Goal: Information Seeking & Learning: Find specific fact

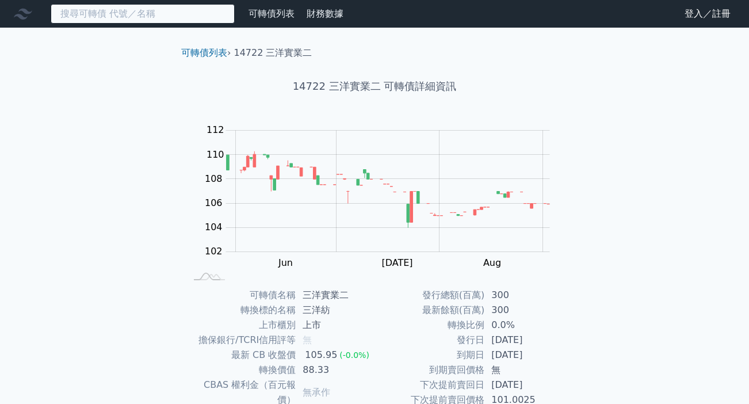
paste input "大井泵[PERSON_NAME]"
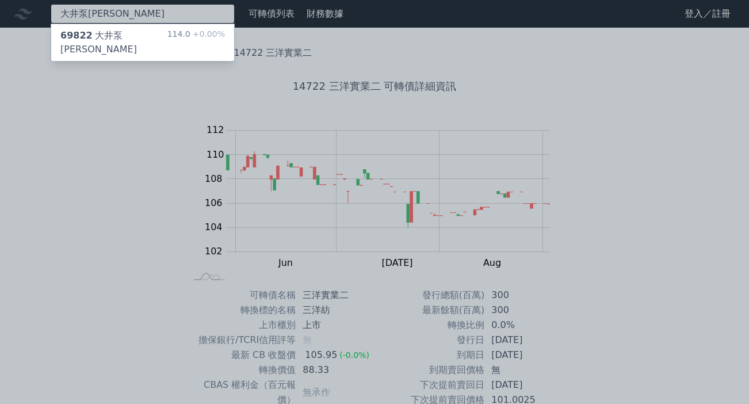
type input "大井泵[PERSON_NAME]"
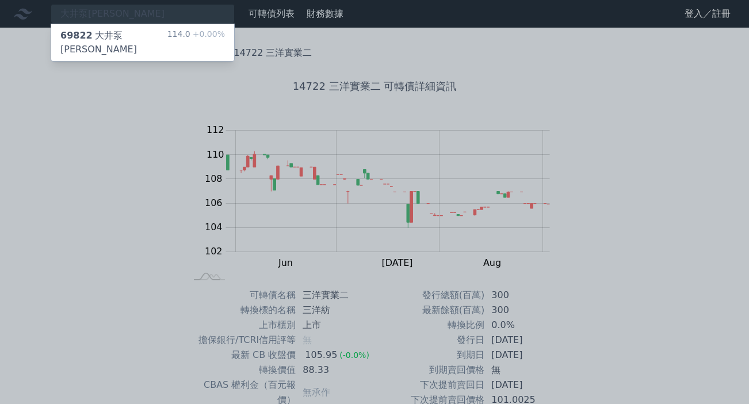
click at [102, 37] on div "69822 大井泵[PERSON_NAME]" at bounding box center [113, 43] width 107 height 28
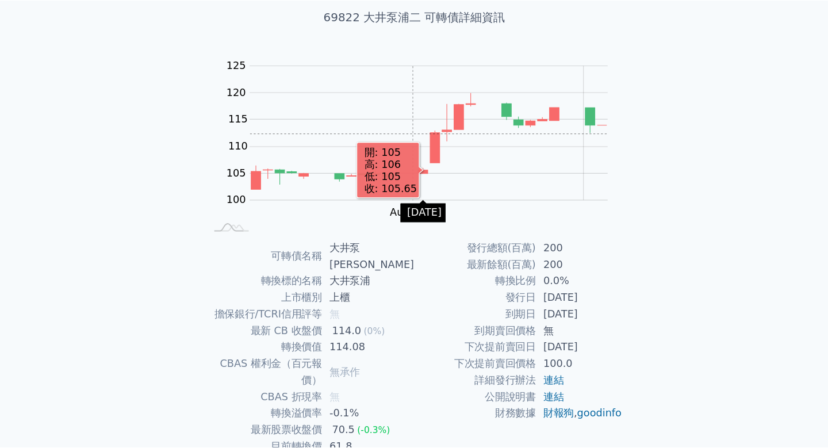
scroll to position [83, 0]
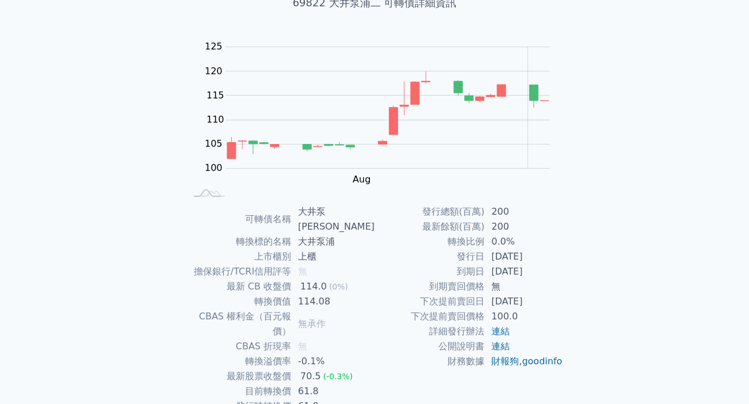
drag, startPoint x: 491, startPoint y: 272, endPoint x: 541, endPoint y: 272, distance: 50.0
click at [546, 272] on td "[DATE]" at bounding box center [523, 271] width 79 height 15
copy td "[DATE]"
click at [504, 334] on link "連結" at bounding box center [500, 330] width 18 height 11
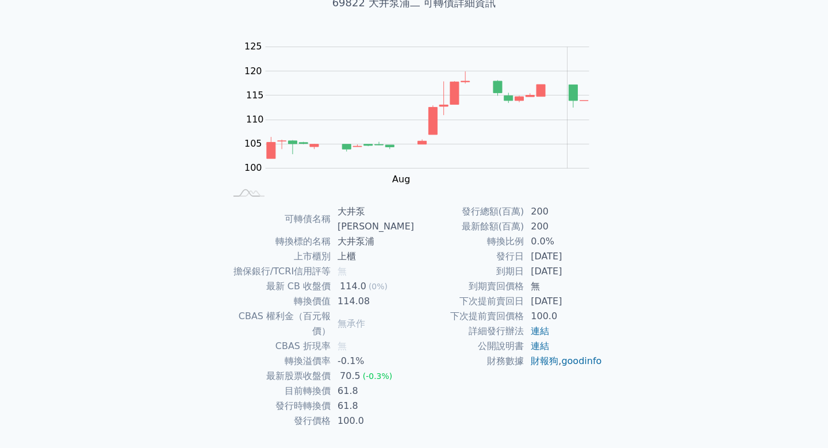
scroll to position [0, 0]
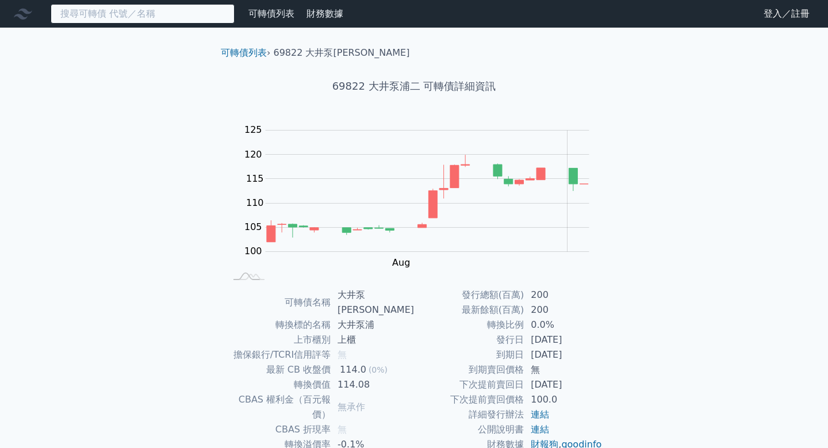
click at [133, 10] on input at bounding box center [143, 14] width 184 height 20
paste input "[PERSON_NAME]ＫＹ"
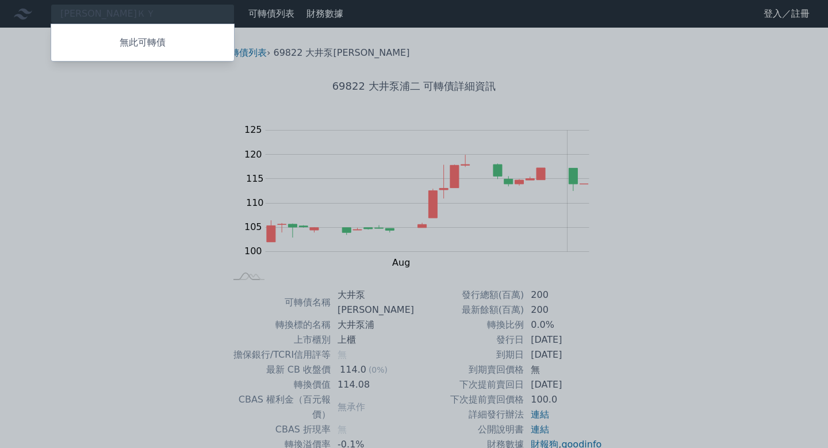
click at [135, 16] on div at bounding box center [414, 224] width 828 height 448
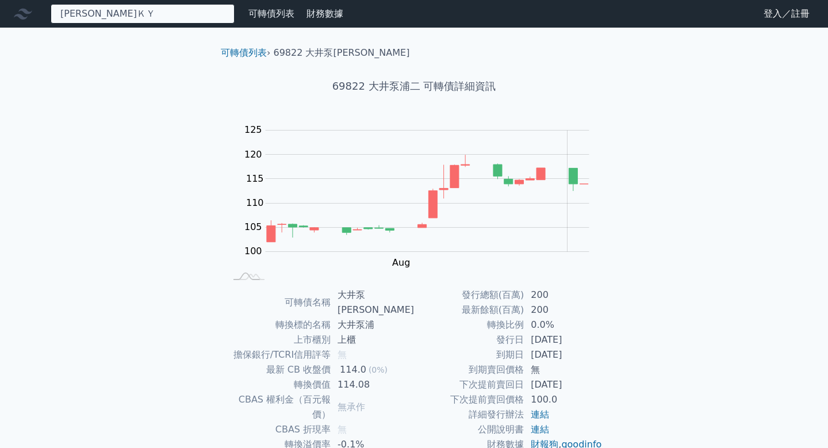
click at [129, 10] on div "[PERSON_NAME]ＫＹ 無此可轉債" at bounding box center [143, 14] width 184 height 20
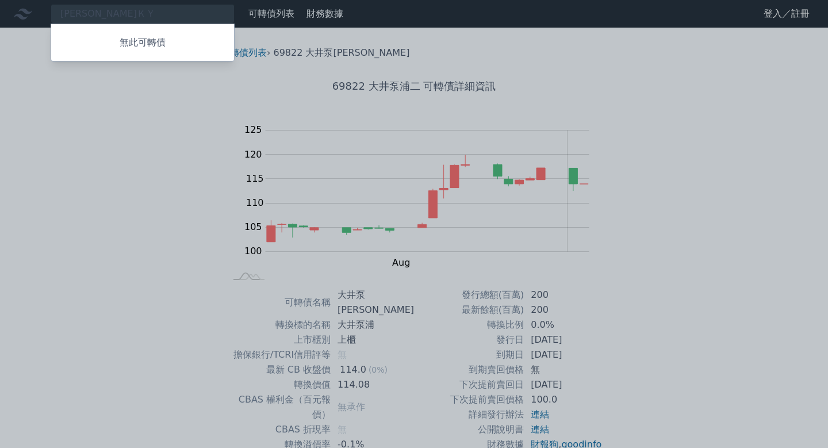
click at [117, 13] on div at bounding box center [414, 224] width 828 height 448
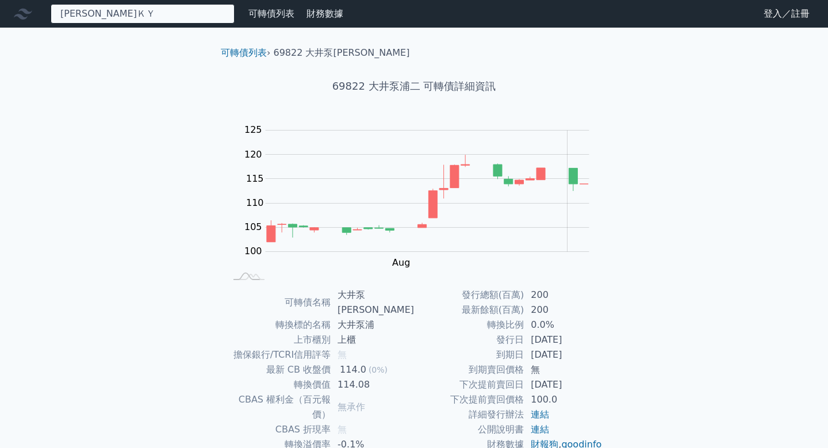
click at [112, 14] on div "[PERSON_NAME]ＫＹ 無此可轉債" at bounding box center [143, 14] width 184 height 20
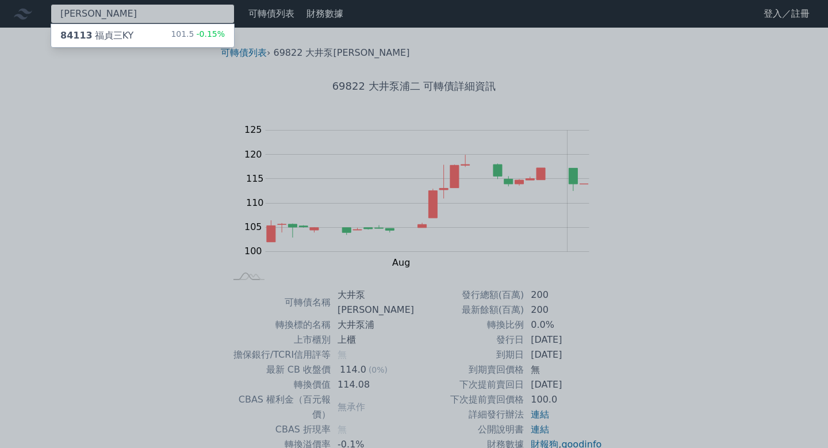
type input "[PERSON_NAME]"
click at [108, 36] on div "84113 [PERSON_NAME]" at bounding box center [96, 36] width 73 height 14
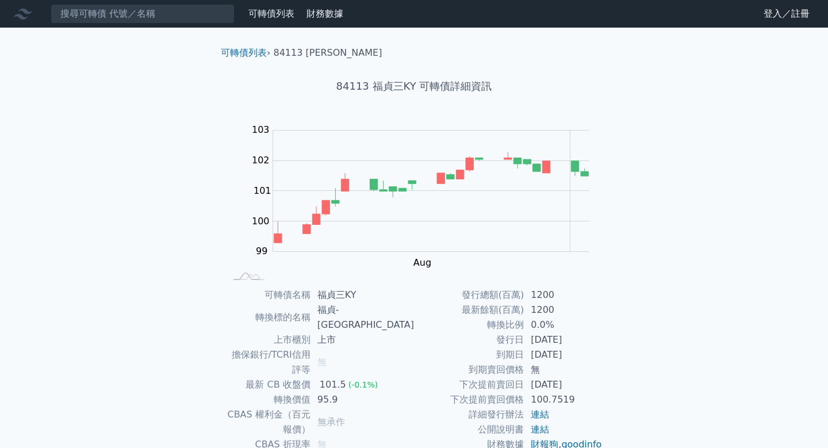
drag, startPoint x: 531, startPoint y: 356, endPoint x: 576, endPoint y: 355, distance: 44.9
click at [588, 355] on td "[DATE]" at bounding box center [563, 354] width 79 height 15
copy td "[DATE]"
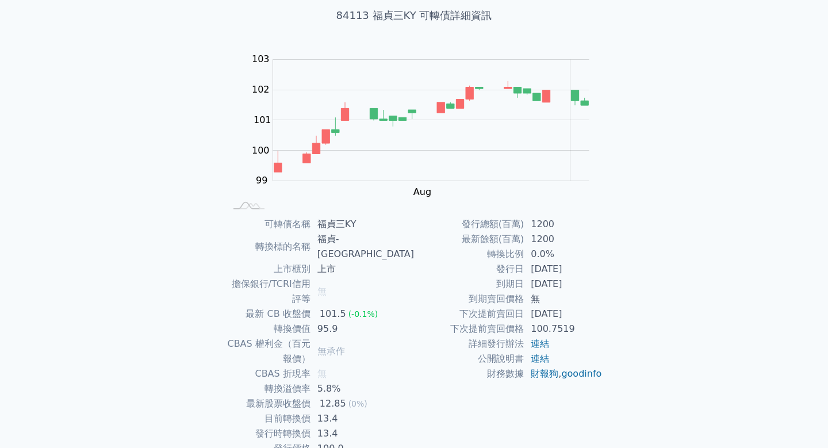
scroll to position [85, 0]
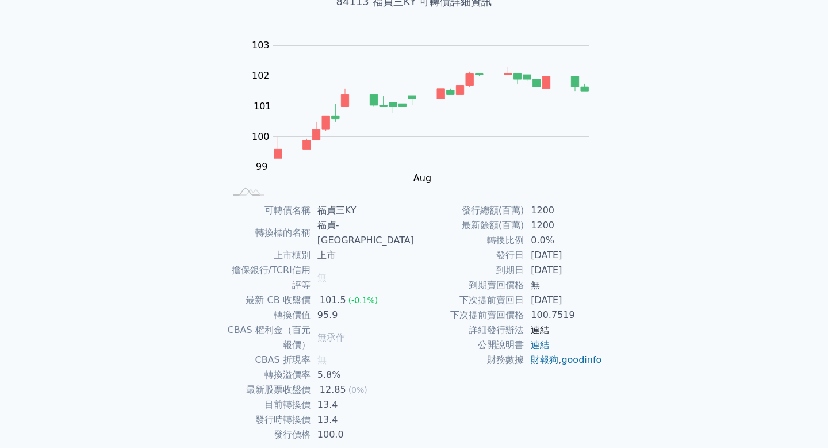
click at [544, 329] on link "連結" at bounding box center [540, 329] width 18 height 11
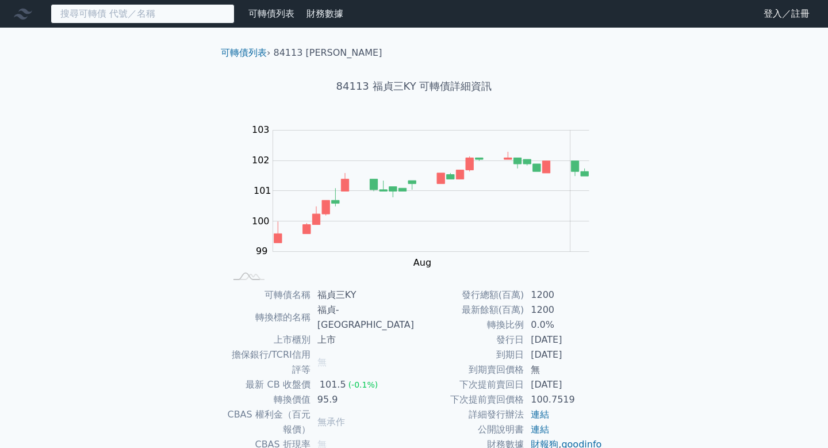
click at [125, 14] on input at bounding box center [143, 14] width 184 height 20
paste input "[PERSON_NAME]"
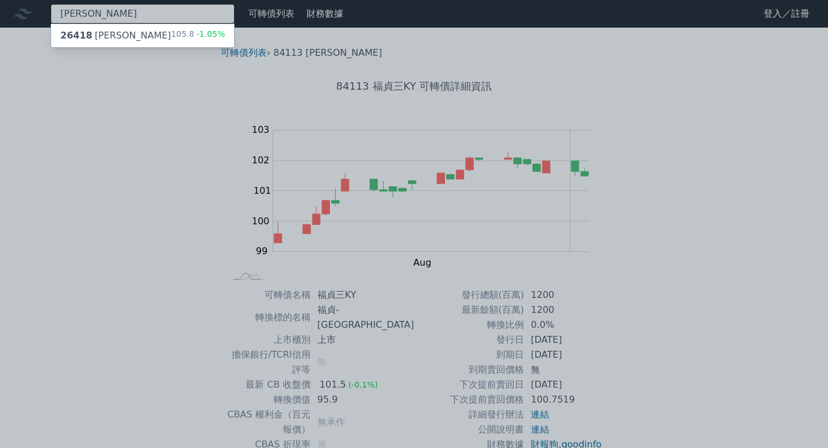
type input "[PERSON_NAME]"
click at [98, 34] on div "26418 [PERSON_NAME]" at bounding box center [115, 36] width 111 height 14
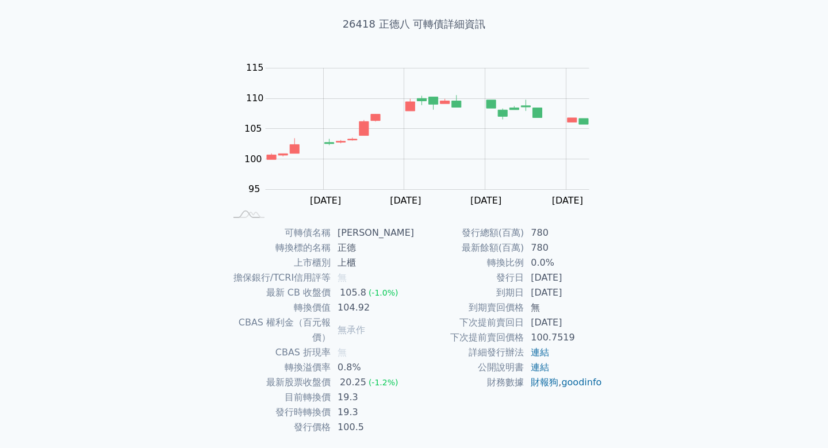
scroll to position [85, 0]
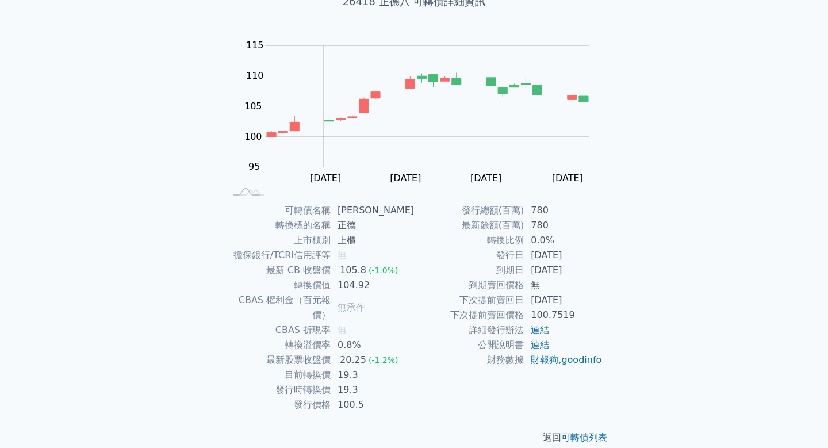
drag, startPoint x: 532, startPoint y: 269, endPoint x: 567, endPoint y: 273, distance: 35.4
click at [586, 269] on td "[DATE]" at bounding box center [563, 270] width 79 height 15
copy td "[DATE]"
click at [540, 330] on link "連結" at bounding box center [540, 329] width 18 height 11
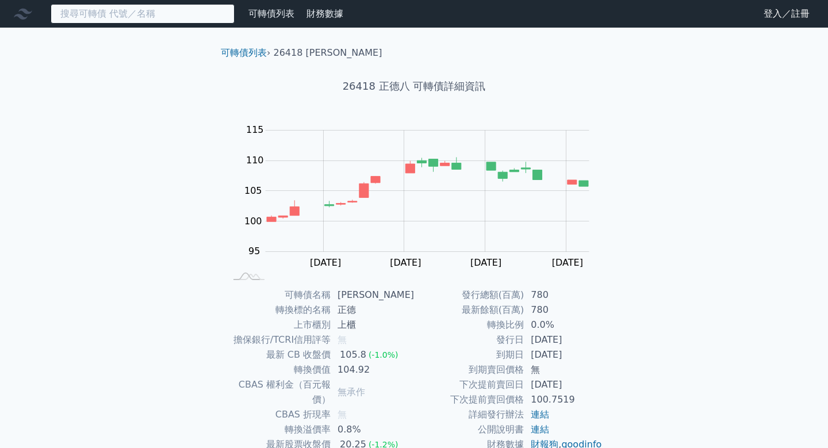
click at [101, 14] on input at bounding box center [143, 14] width 184 height 20
paste input "皇將二"
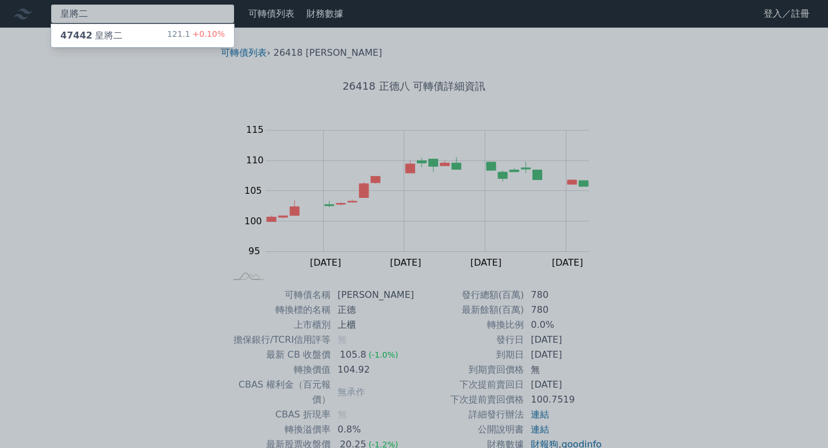
type input "皇將二"
click at [103, 34] on div "47442 皇將二" at bounding box center [91, 36] width 62 height 14
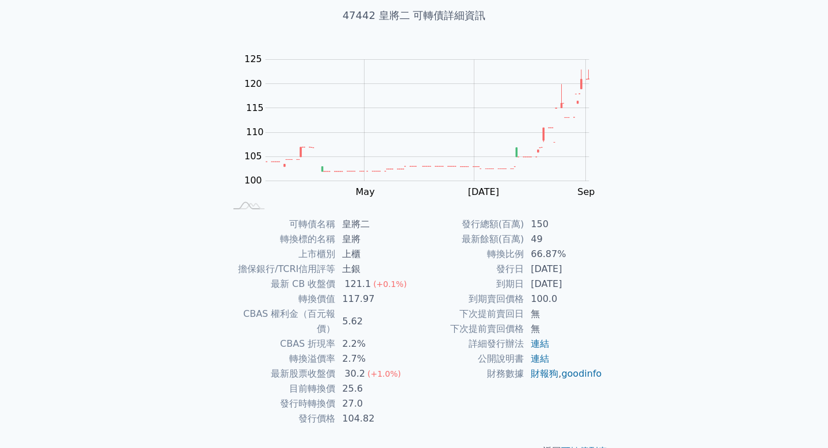
scroll to position [71, 0]
drag, startPoint x: 532, startPoint y: 283, endPoint x: 569, endPoint y: 283, distance: 36.8
click at [589, 283] on td "[DATE]" at bounding box center [563, 283] width 79 height 15
copy td "[DATE]"
click at [543, 344] on link "連結" at bounding box center [540, 343] width 18 height 11
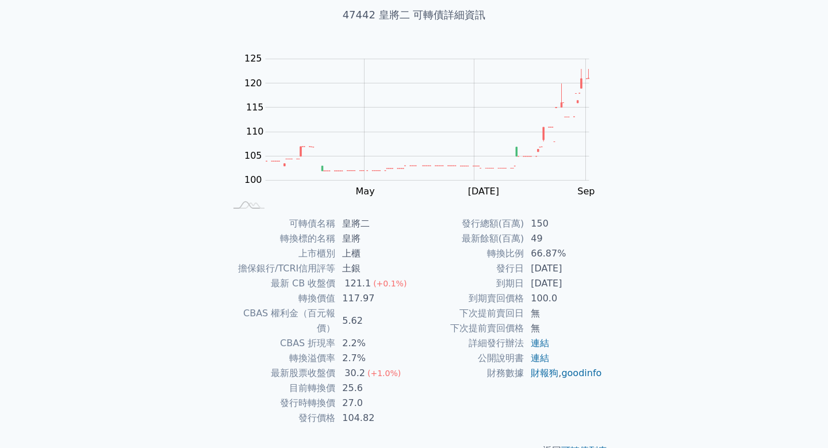
scroll to position [0, 0]
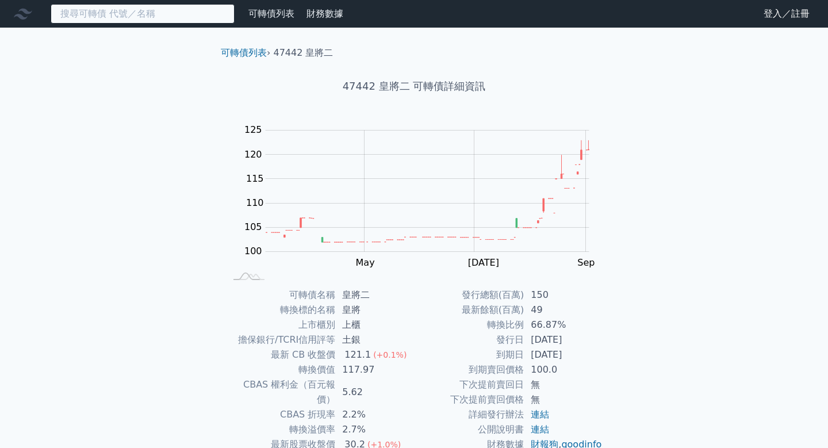
click at [117, 14] on input at bounding box center [143, 14] width 184 height 20
paste input "[PERSON_NAME]"
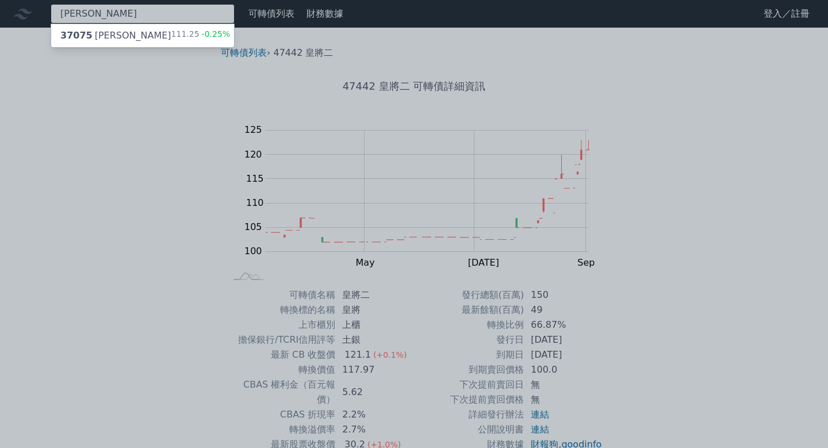
type input "[PERSON_NAME]"
click at [105, 38] on div "37075 [PERSON_NAME]" at bounding box center [115, 36] width 111 height 14
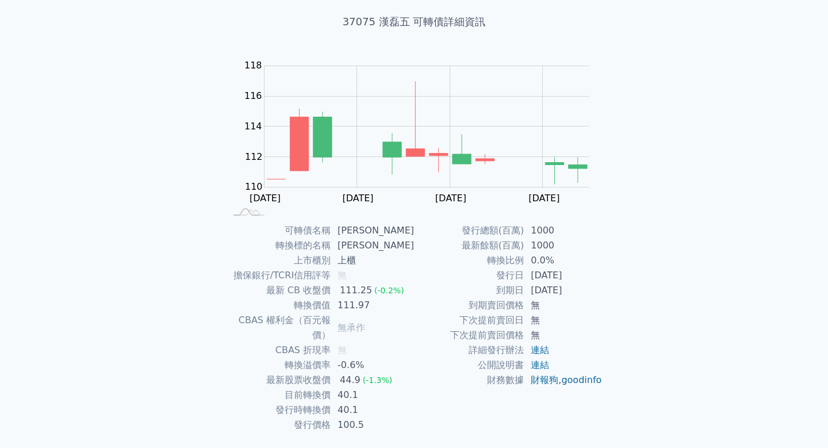
scroll to position [68, 0]
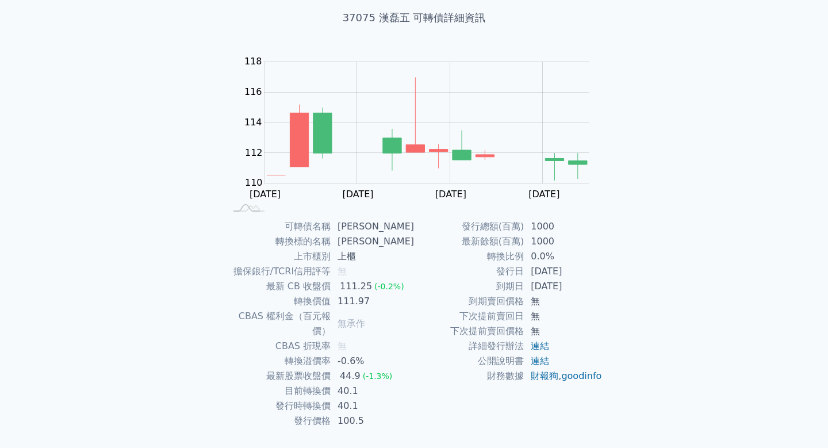
drag, startPoint x: 532, startPoint y: 285, endPoint x: 584, endPoint y: 285, distance: 51.2
click at [588, 285] on td "[DATE]" at bounding box center [563, 286] width 79 height 15
copy td "[DATE]"
click at [546, 345] on link "連結" at bounding box center [540, 345] width 18 height 11
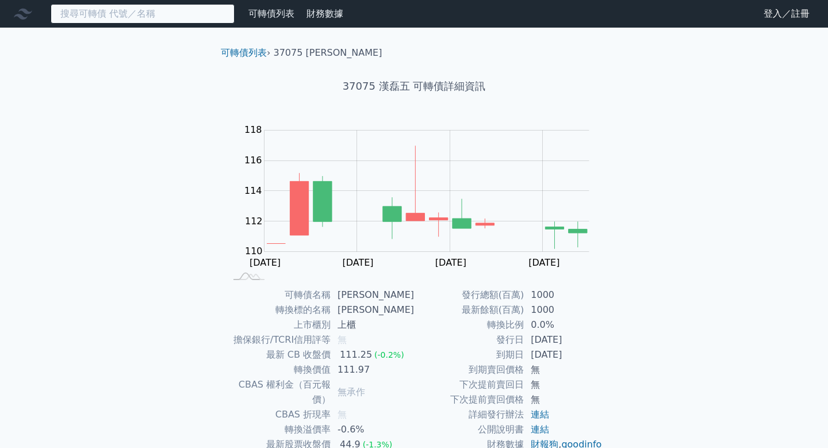
click at [108, 16] on input at bounding box center [143, 14] width 184 height 20
paste input "泓德能源二"
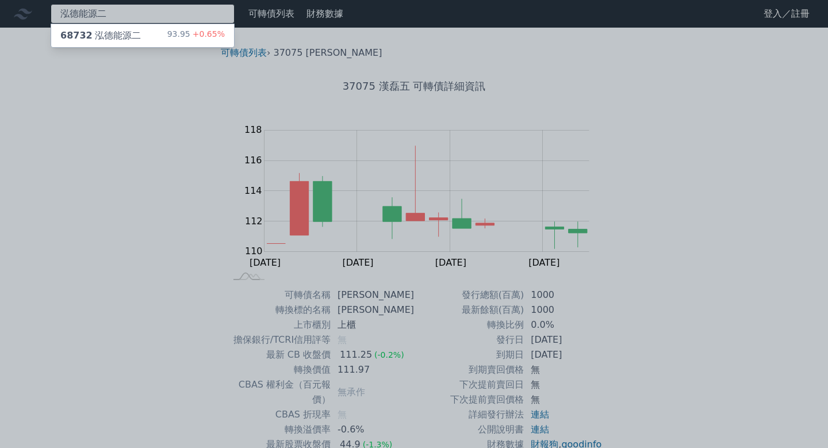
type input "泓德能源二"
click at [100, 30] on div "68732 泓德能源二" at bounding box center [100, 36] width 80 height 14
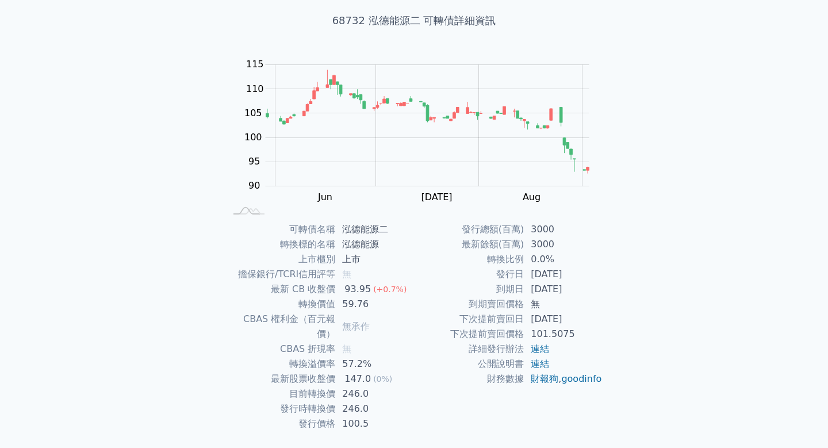
scroll to position [85, 0]
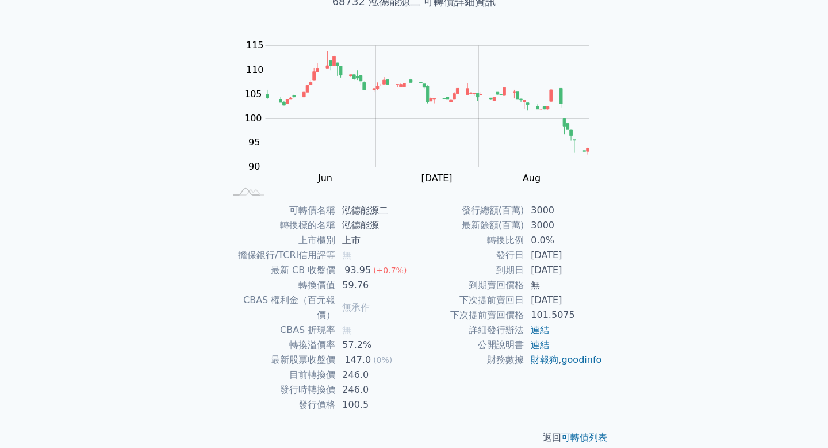
drag, startPoint x: 531, startPoint y: 270, endPoint x: 590, endPoint y: 271, distance: 59.8
click at [590, 271] on td "[DATE]" at bounding box center [563, 270] width 79 height 15
copy td "[DATE]"
click at [536, 328] on link "連結" at bounding box center [540, 329] width 18 height 11
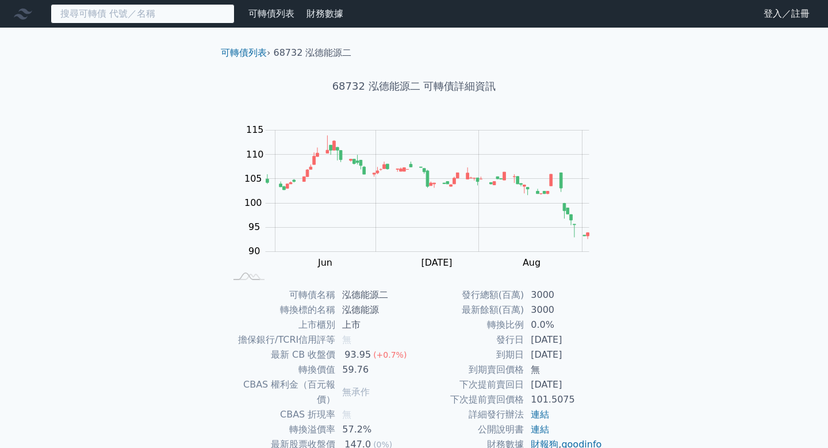
click at [115, 14] on input at bounding box center [143, 14] width 184 height 20
paste input "[PERSON_NAME]"
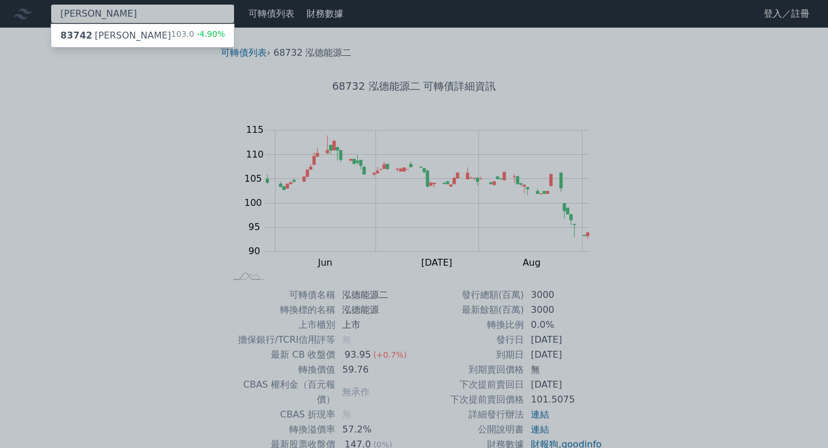
type input "[PERSON_NAME]"
click at [101, 36] on div "83742 [PERSON_NAME]" at bounding box center [115, 36] width 111 height 14
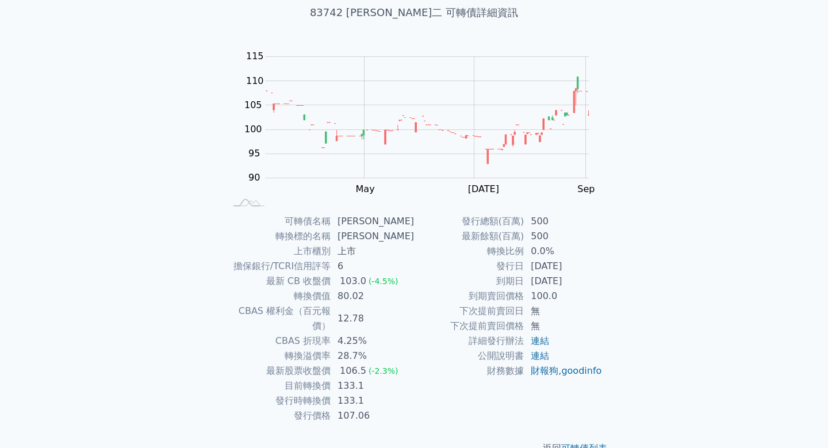
scroll to position [74, 0]
drag, startPoint x: 532, startPoint y: 282, endPoint x: 570, endPoint y: 282, distance: 38.5
click at [580, 282] on td "[DATE]" at bounding box center [563, 280] width 79 height 15
copy td "[DATE]"
click at [541, 344] on link "連結" at bounding box center [540, 340] width 18 height 11
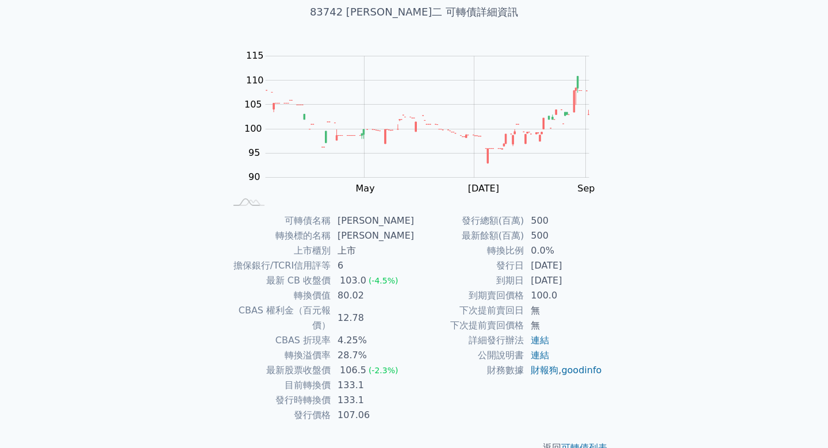
scroll to position [0, 0]
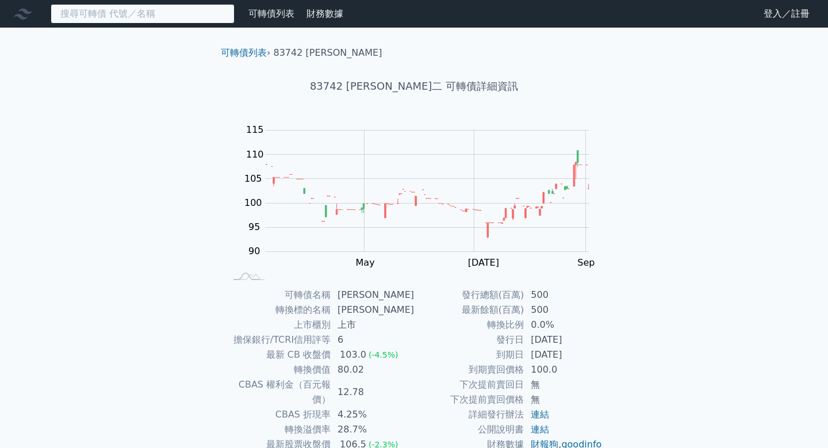
click at [105, 14] on input at bounding box center [143, 14] width 184 height 20
paste input "動力四ＫＹ"
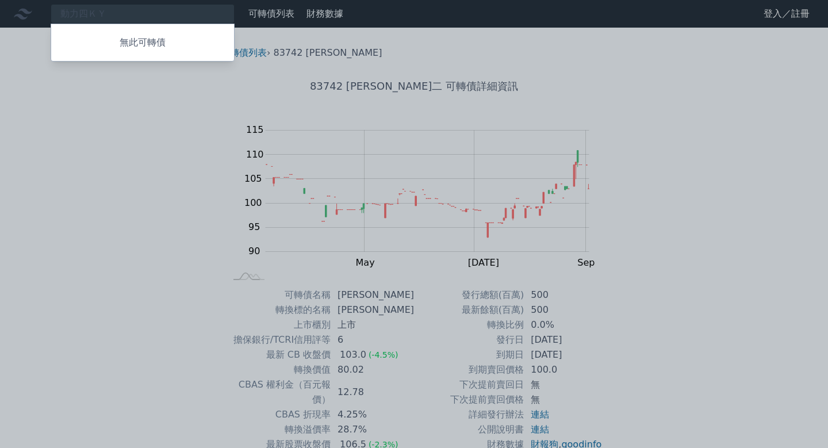
click at [133, 17] on div at bounding box center [414, 224] width 828 height 448
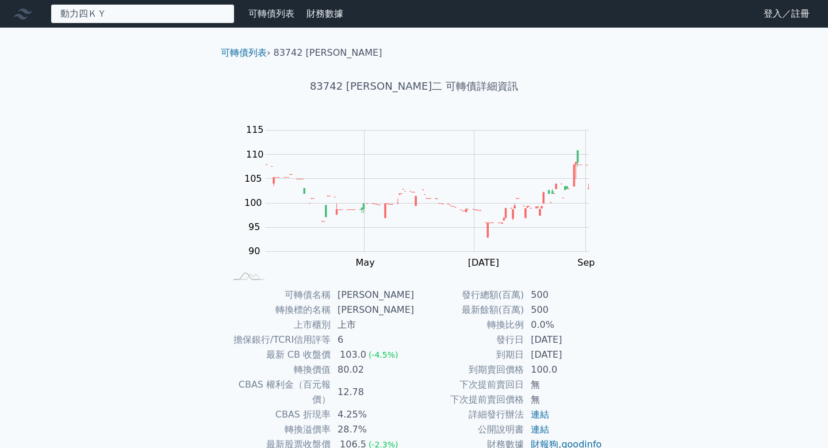
click at [128, 13] on div "動力四ＫＹ 無此可轉債" at bounding box center [143, 14] width 184 height 20
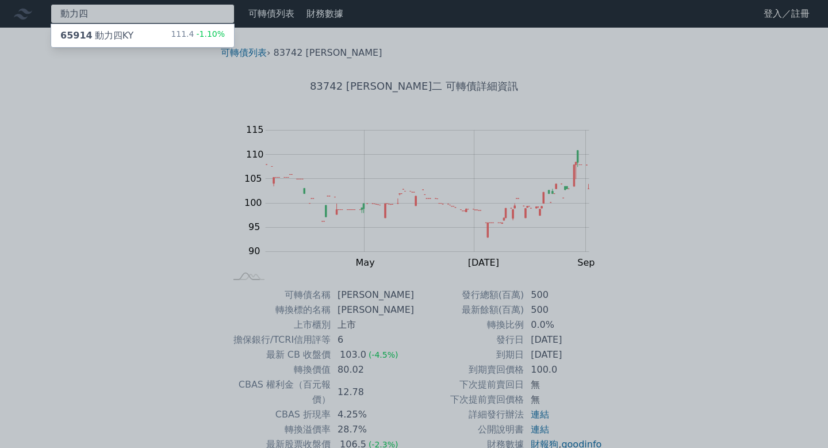
type input "動力四"
click at [117, 37] on div "65914 動力[GEOGRAPHIC_DATA]" at bounding box center [96, 36] width 73 height 14
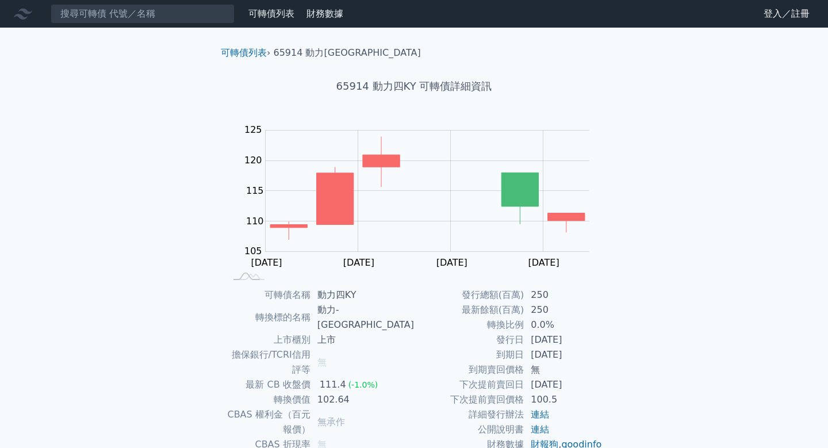
scroll to position [85, 0]
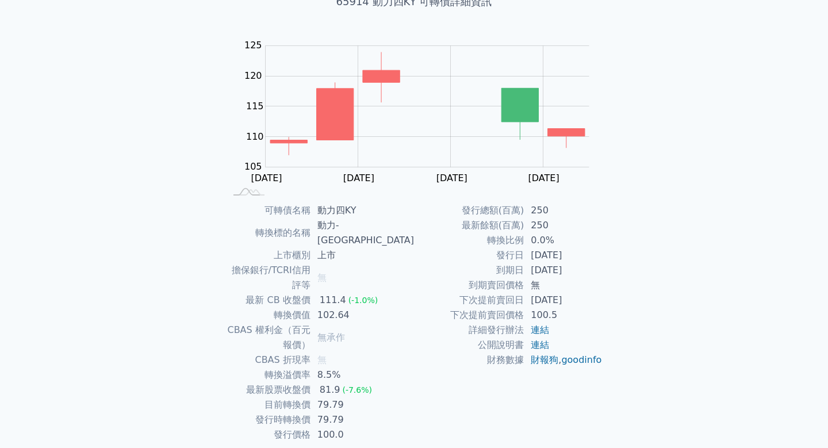
drag, startPoint x: 532, startPoint y: 270, endPoint x: 588, endPoint y: 269, distance: 56.4
click at [588, 269] on td "[DATE]" at bounding box center [563, 270] width 79 height 15
copy td "[DATE]"
click at [539, 331] on link "連結" at bounding box center [540, 329] width 18 height 11
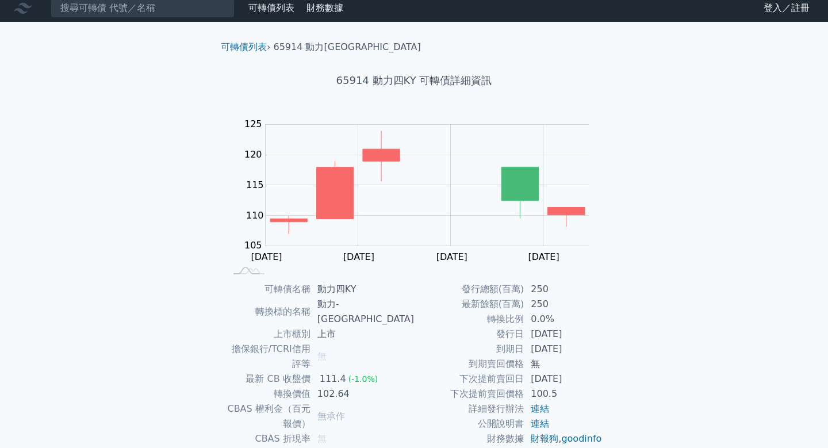
scroll to position [0, 0]
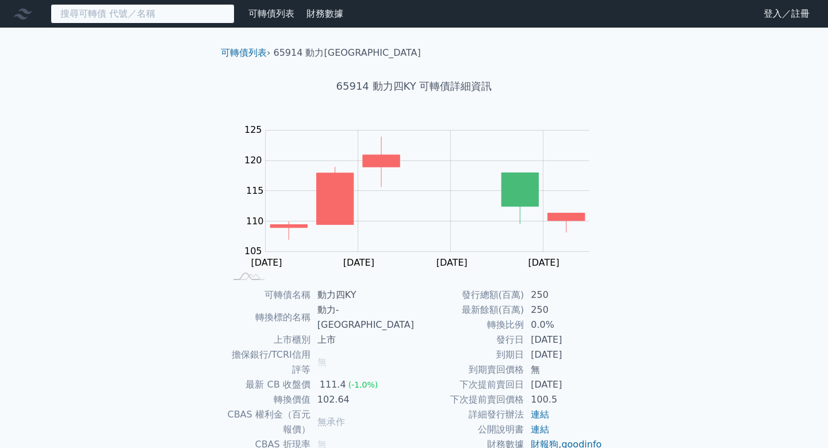
click at [132, 14] on input at bounding box center [143, 14] width 184 height 20
paste input "群翊二"
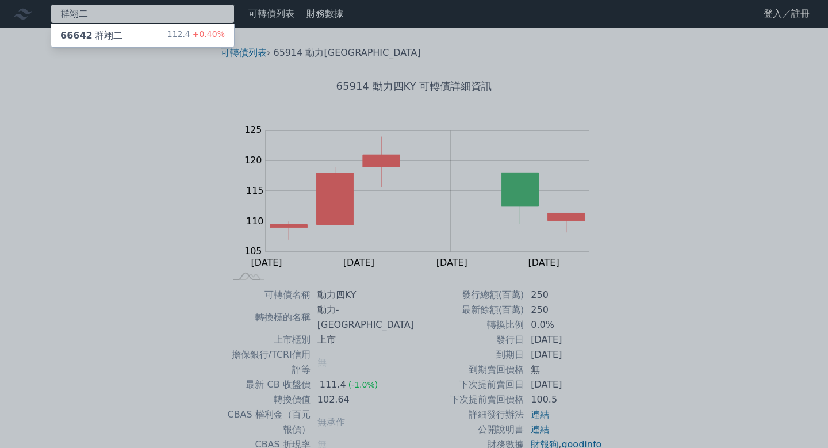
type input "群翊二"
click at [109, 35] on div "66642 群翊二" at bounding box center [91, 36] width 62 height 14
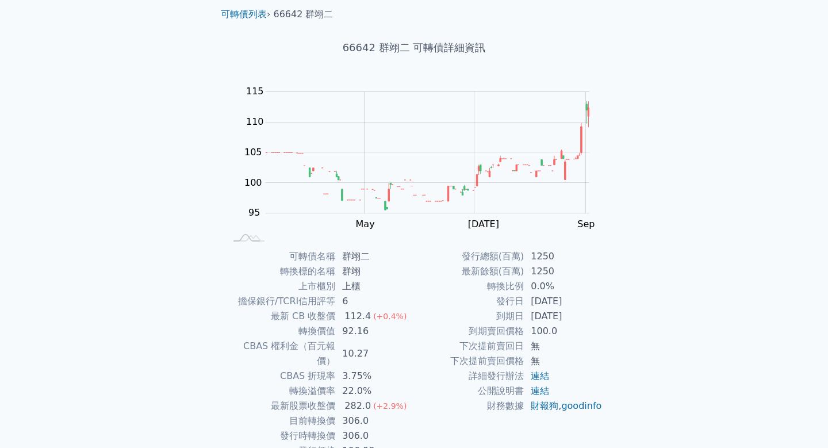
scroll to position [85, 0]
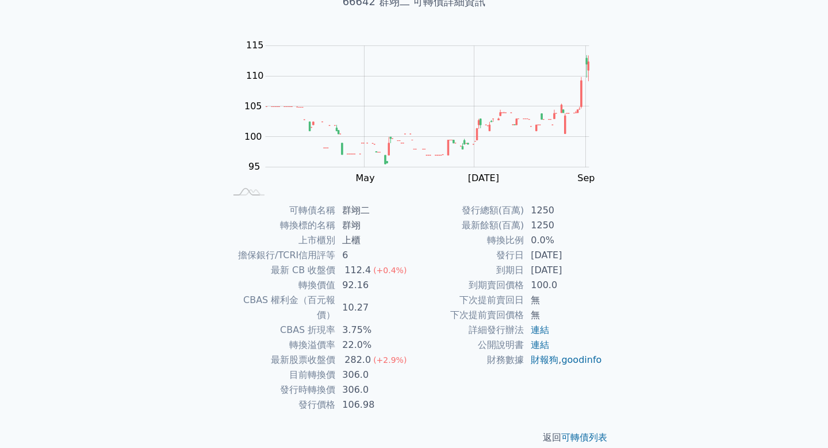
drag, startPoint x: 532, startPoint y: 270, endPoint x: 580, endPoint y: 270, distance: 48.3
click at [580, 270] on td "[DATE]" at bounding box center [563, 270] width 79 height 15
copy td "[DATE]"
click at [539, 332] on link "連結" at bounding box center [540, 329] width 18 height 11
